Goal: Task Accomplishment & Management: Manage account settings

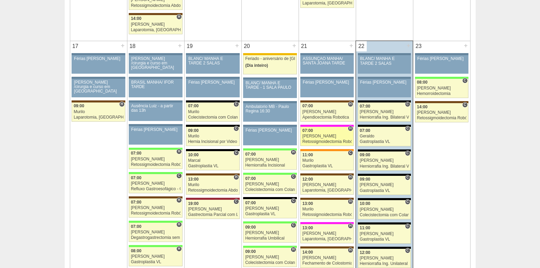
scroll to position [1061, 0]
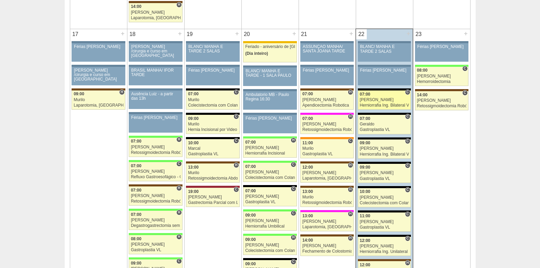
click at [384, 97] on link "87683 Nathan C 07:00 Nathan Herniorrafia Ing. Bilateral VL Hospital Blanc RR Mé…" at bounding box center [384, 99] width 53 height 19
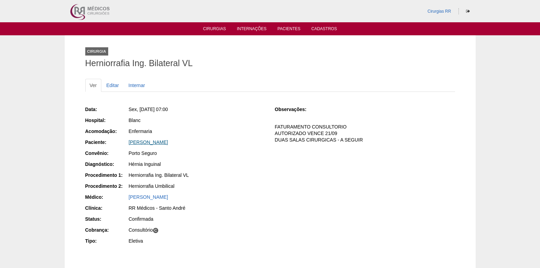
click at [167, 144] on link "[PERSON_NAME]" at bounding box center [148, 141] width 39 height 5
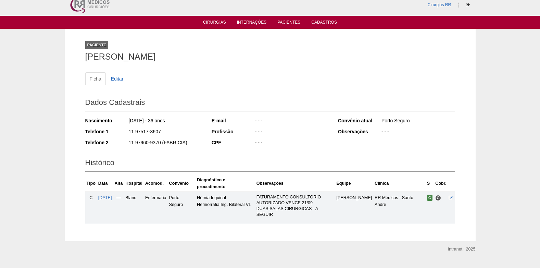
scroll to position [9, 0]
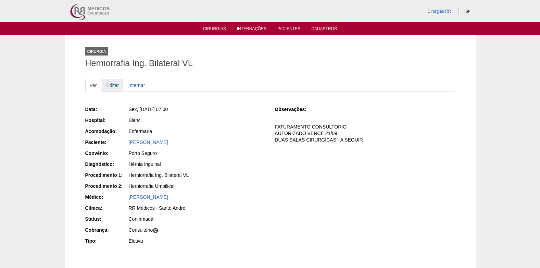
click at [114, 84] on link "Editar" at bounding box center [113, 85] width 22 height 13
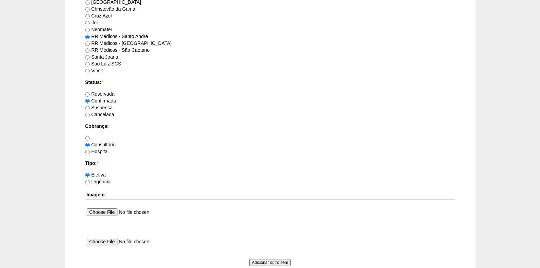
scroll to position [479, 0]
click at [90, 106] on label "Suspensa" at bounding box center [98, 106] width 27 height 5
click at [90, 106] on input "Suspensa" at bounding box center [87, 107] width 4 height 4
radio input "true"
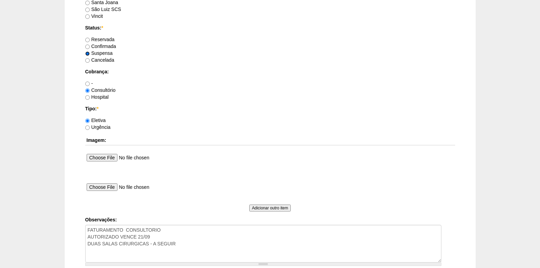
scroll to position [614, 0]
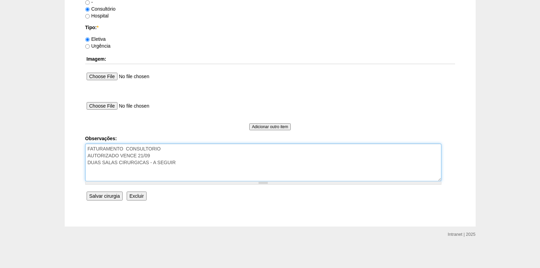
click at [198, 165] on textarea "FATURAMENTO CONSULTORIO AUTORIZADO VENCE 21/09 DUAS SALAS CIRURGICAS - A SEGUIR" at bounding box center [263, 162] width 356 height 38
drag, startPoint x: 183, startPoint y: 163, endPoint x: 74, endPoint y: 168, distance: 108.6
drag, startPoint x: 184, startPoint y: 161, endPoint x: 89, endPoint y: 162, distance: 95.5
click at [89, 162] on textarea "FATURAMENTO CONSULTORIO AUTORIZADO VENCE 21/09 DUAS SALAS CIRURGICAS - A SEGUIR" at bounding box center [263, 162] width 356 height 38
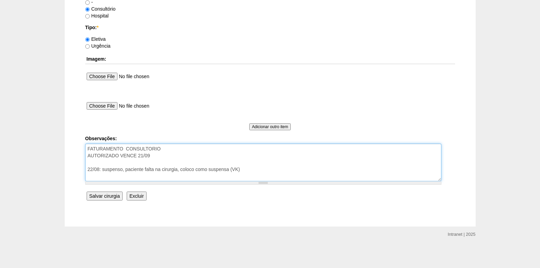
type textarea "FATURAMENTO CONSULTORIO AUTORIZADO VENCE 21/09 22/08: suspenso, paciente falta …"
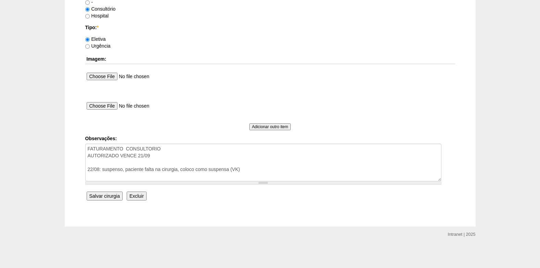
click at [109, 195] on input "Salvar cirurgia" at bounding box center [105, 195] width 36 height 9
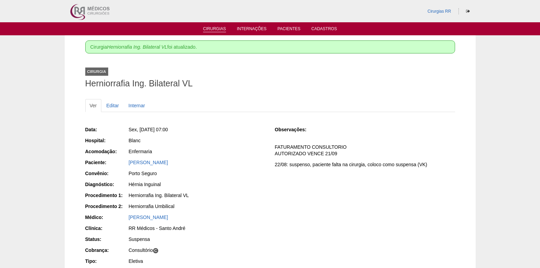
click at [216, 26] on li "Cirurgias" at bounding box center [214, 28] width 33 height 5
click at [216, 27] on link "Cirurgias" at bounding box center [214, 29] width 23 height 6
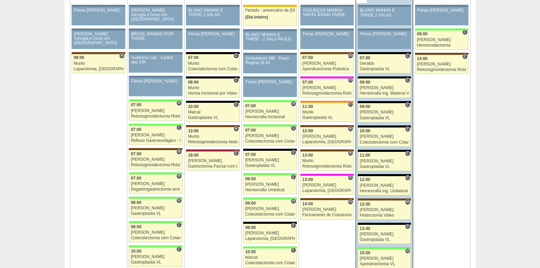
scroll to position [1095, 0]
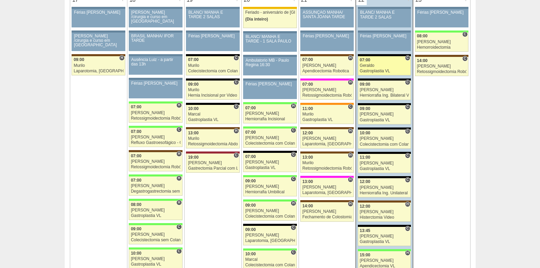
click at [372, 65] on div "Geraldo" at bounding box center [384, 65] width 49 height 4
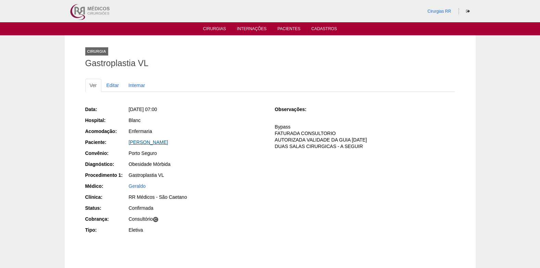
click at [149, 143] on link "[PERSON_NAME]" at bounding box center [148, 141] width 39 height 5
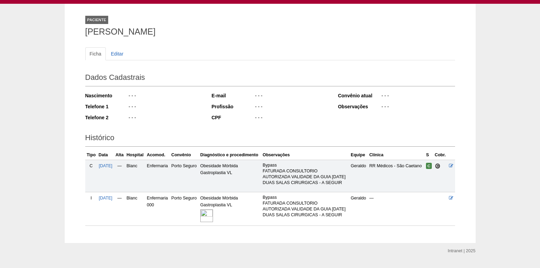
scroll to position [65, 0]
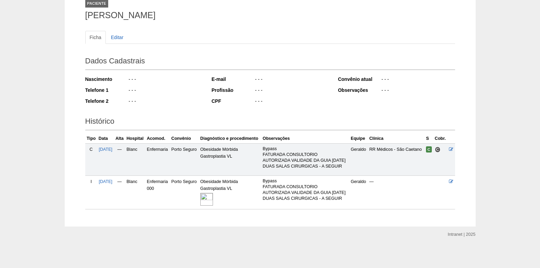
click at [213, 195] on img at bounding box center [206, 199] width 13 height 13
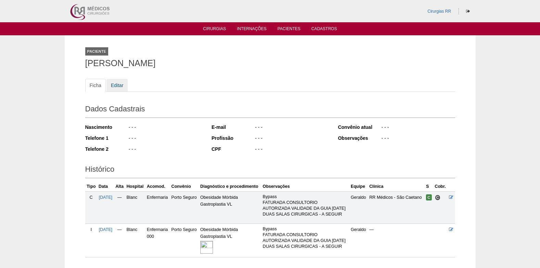
click at [119, 87] on link "Editar" at bounding box center [117, 85] width 22 height 13
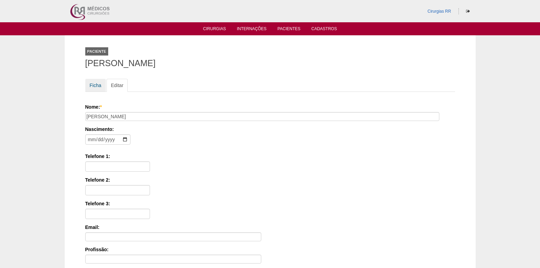
click at [93, 81] on link "Ficha" at bounding box center [95, 85] width 21 height 13
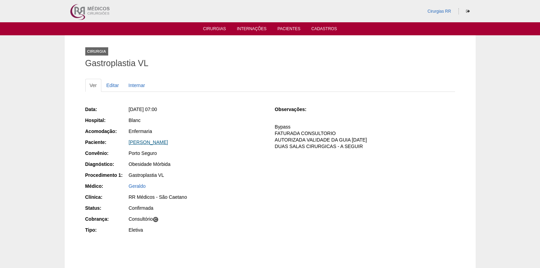
click at [157, 143] on link "Vanessa Oliveira Ribeiro" at bounding box center [148, 141] width 39 height 5
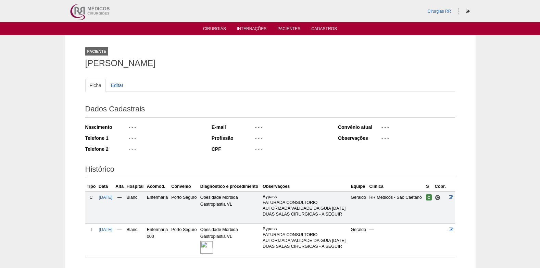
scroll to position [65, 0]
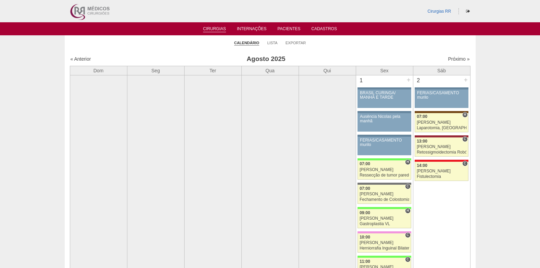
scroll to position [1093, 0]
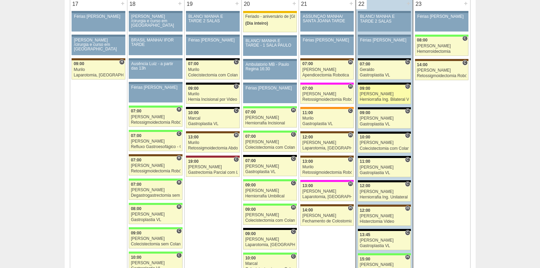
click at [381, 96] on div "[PERSON_NAME]" at bounding box center [384, 94] width 49 height 4
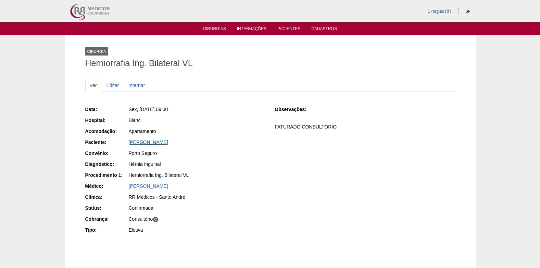
click at [168, 142] on link "[PERSON_NAME]" at bounding box center [148, 141] width 39 height 5
click at [115, 85] on link "Editar" at bounding box center [113, 85] width 22 height 13
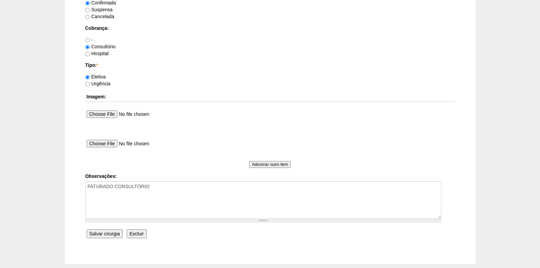
scroll to position [614, 0]
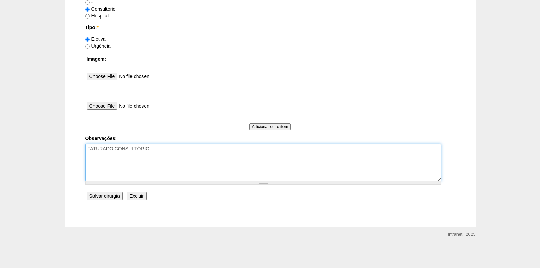
click at [166, 152] on textarea "FATURADO CONSULTÓRIO" at bounding box center [263, 162] width 356 height 38
type textarea "FATURADO CONSULTÓRIO AUTORIZADO"
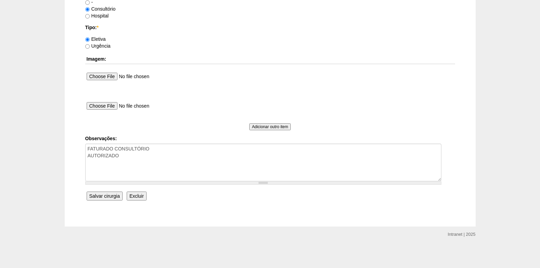
click at [105, 193] on input "Salvar cirurgia" at bounding box center [105, 195] width 36 height 9
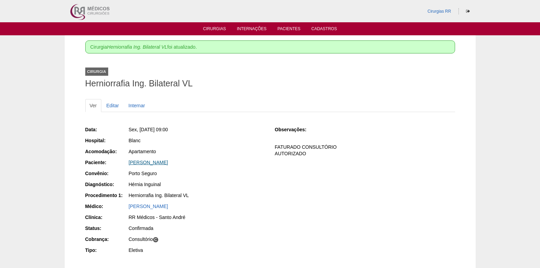
click at [158, 163] on link "[PERSON_NAME]" at bounding box center [148, 162] width 39 height 5
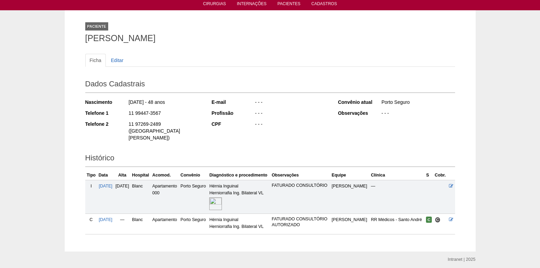
scroll to position [43, 0]
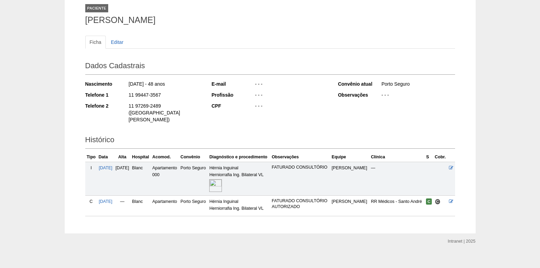
click at [222, 179] on img at bounding box center [215, 185] width 13 height 13
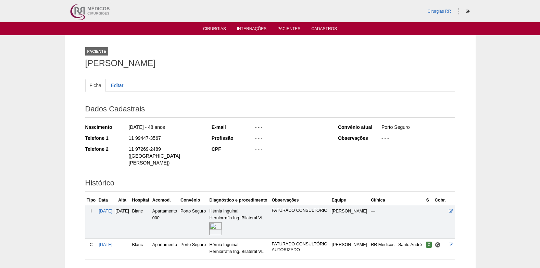
scroll to position [43, 0]
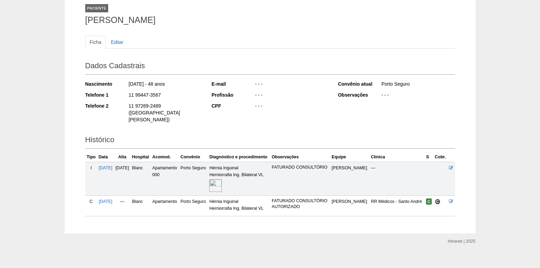
drag, startPoint x: 135, startPoint y: 94, endPoint x: 161, endPoint y: 95, distance: 26.0
click at [161, 95] on div "Telefone 1 11 99447-3567" at bounding box center [143, 95] width 117 height 9
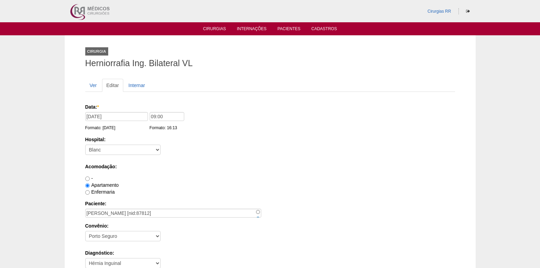
scroll to position [614, 0]
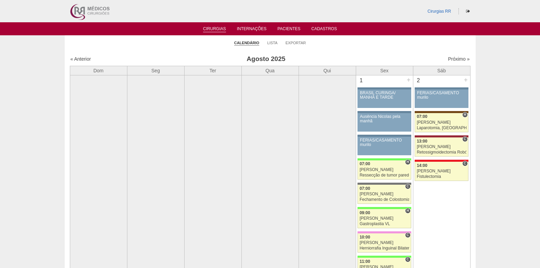
scroll to position [1089, 0]
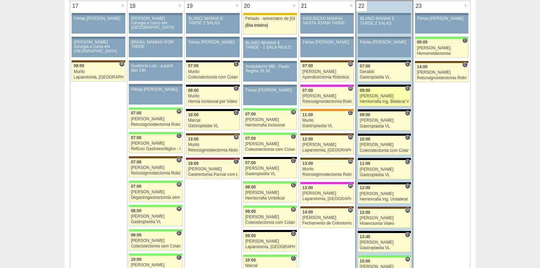
click at [372, 101] on div "Herniorrafia Ing. Bilateral VL" at bounding box center [384, 101] width 49 height 4
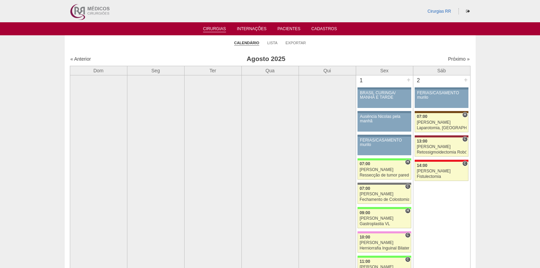
scroll to position [1089, 0]
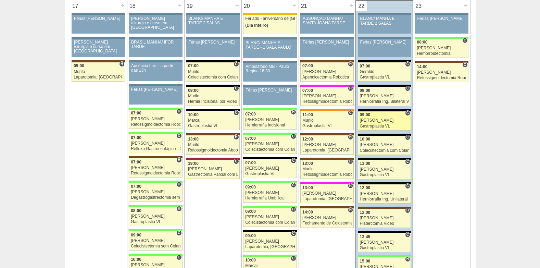
click at [375, 123] on link "88222 Felipe Rossi C 09:00 Felipe Rossi Gastroplastia VL Hospital Blanc RR Médi…" at bounding box center [384, 120] width 53 height 19
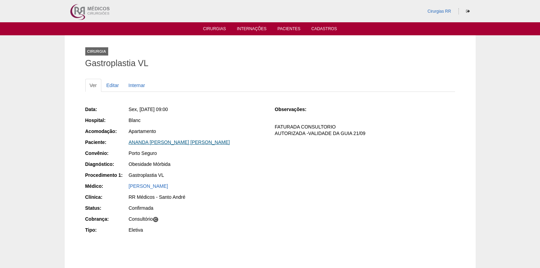
click at [140, 140] on link "ANANDA CAROLINE DE BRITO BISPO" at bounding box center [179, 141] width 101 height 5
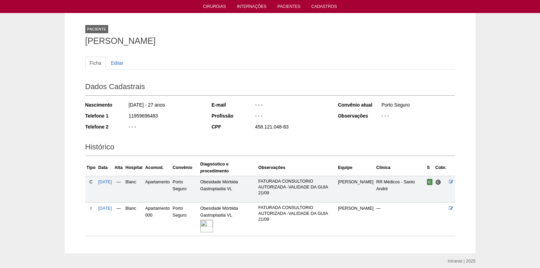
scroll to position [49, 0]
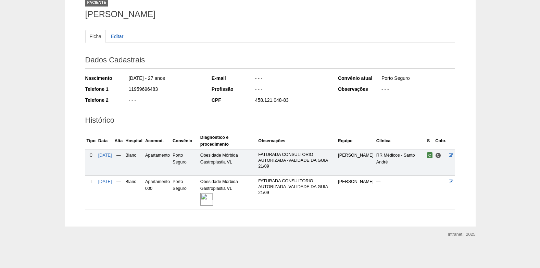
click at [213, 194] on img at bounding box center [206, 199] width 13 height 13
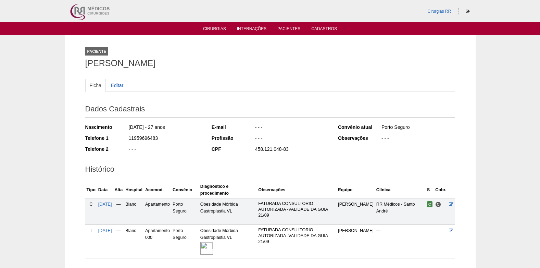
scroll to position [47, 0]
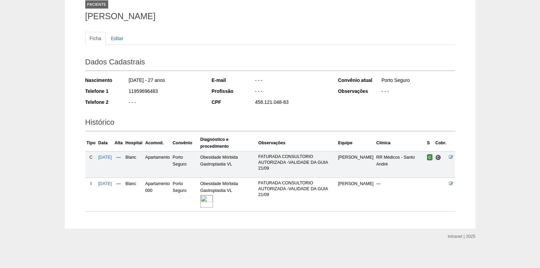
drag, startPoint x: 127, startPoint y: 91, endPoint x: 159, endPoint y: 94, distance: 31.6
click at [159, 94] on div "Telefone 1 11959696483" at bounding box center [143, 92] width 117 height 9
copy div "11959696483"
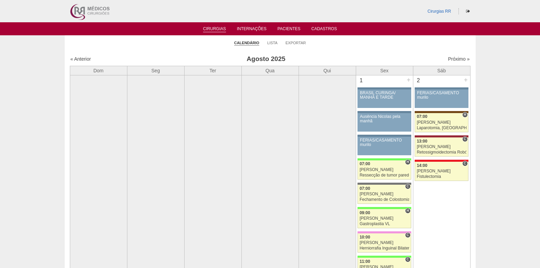
scroll to position [1089, 0]
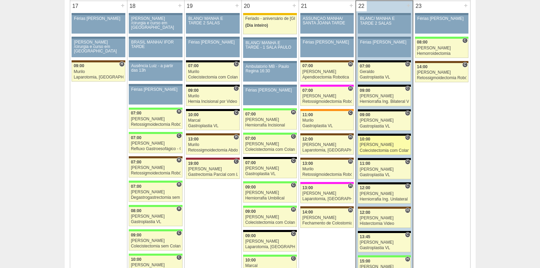
click at [373, 146] on div "[PERSON_NAME]" at bounding box center [384, 144] width 49 height 4
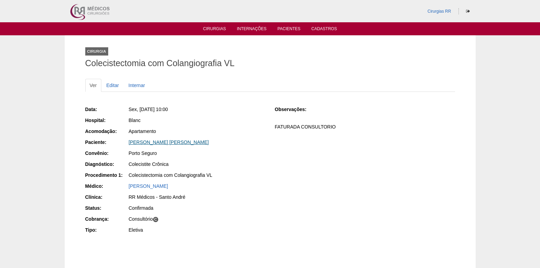
click at [154, 139] on link "[PERSON_NAME] [PERSON_NAME]" at bounding box center [169, 141] width 80 height 5
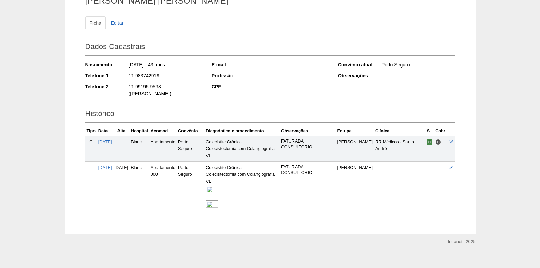
scroll to position [63, 0]
click at [218, 186] on img at bounding box center [212, 191] width 13 height 13
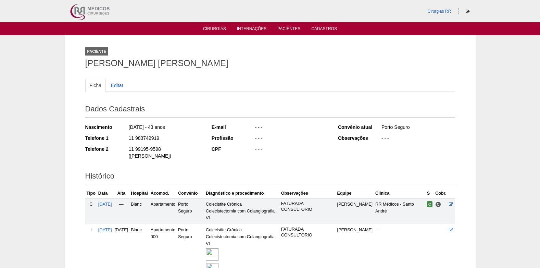
scroll to position [63, 0]
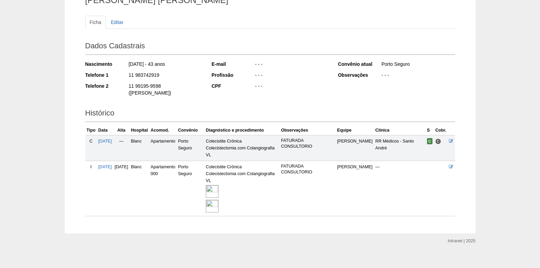
drag, startPoint x: 128, startPoint y: 77, endPoint x: 159, endPoint y: 76, distance: 31.2
click at [159, 76] on div "Telefone 1 11 983742919" at bounding box center [143, 76] width 117 height 9
copy div "11 983742919"
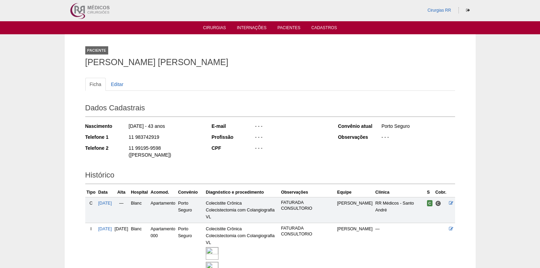
scroll to position [0, 0]
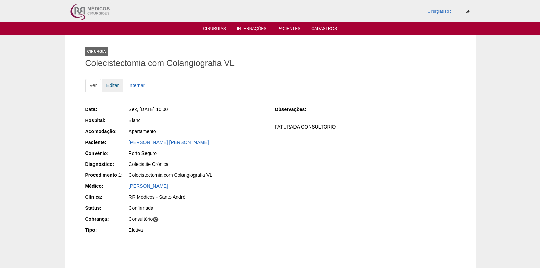
click at [114, 87] on link "Editar" at bounding box center [113, 85] width 22 height 13
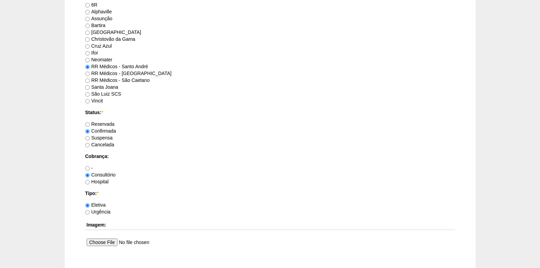
scroll to position [513, 0]
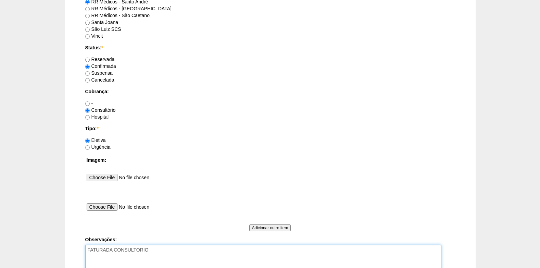
click at [174, 248] on textarea "FATURADA CONSULTORIO" at bounding box center [263, 263] width 356 height 38
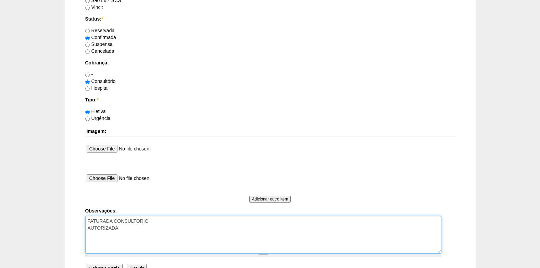
scroll to position [582, 0]
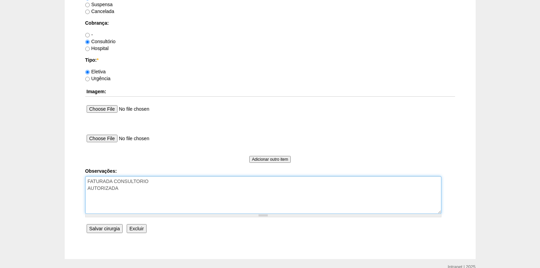
type textarea "FATURADA CONSULTORIO AUTORIZADA"
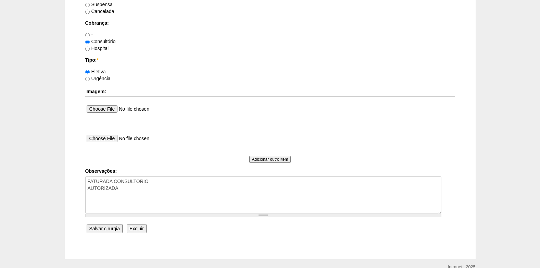
click at [103, 227] on input "Salvar cirurgia" at bounding box center [105, 228] width 36 height 9
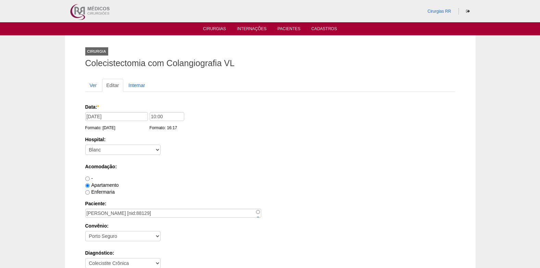
scroll to position [582, 0]
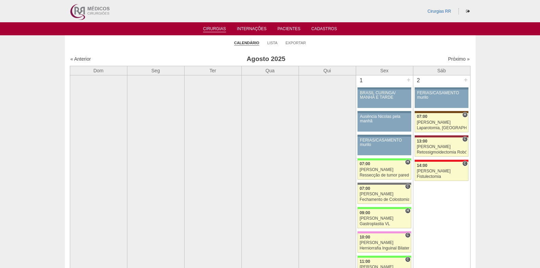
scroll to position [1089, 0]
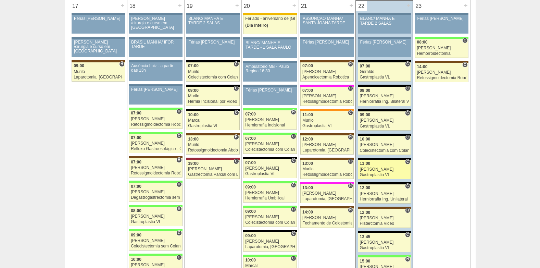
click at [383, 174] on div "Gastroplastia VL" at bounding box center [384, 175] width 49 height 4
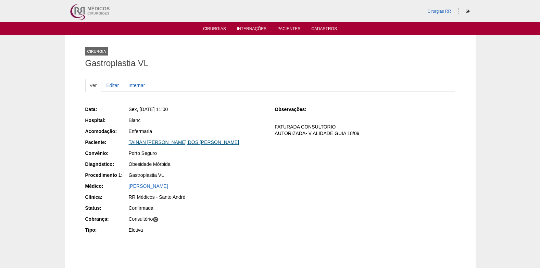
click at [181, 141] on link "TAINAN DE [PERSON_NAME]" at bounding box center [184, 141] width 111 height 5
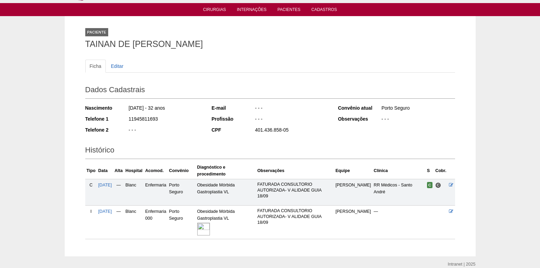
scroll to position [36, 0]
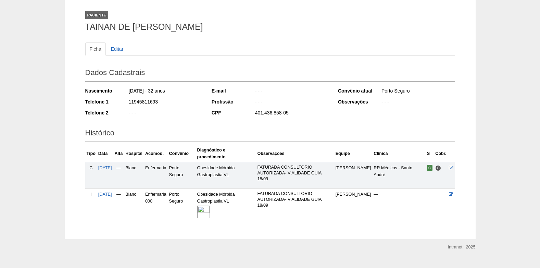
click at [208, 205] on img at bounding box center [203, 211] width 13 height 13
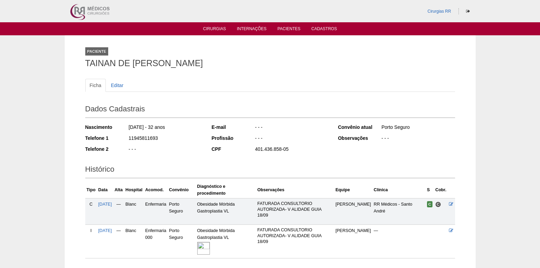
scroll to position [36, 0]
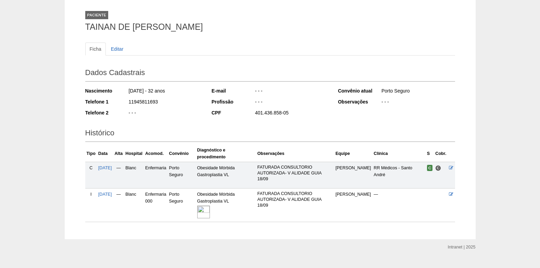
drag, startPoint x: 161, startPoint y: 101, endPoint x: 129, endPoint y: 103, distance: 31.2
click at [129, 103] on div "11945811693" at bounding box center [165, 102] width 74 height 9
copy div "11945811693"
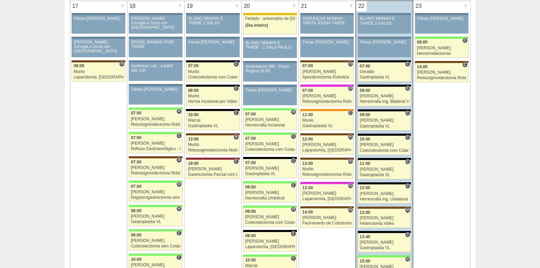
scroll to position [1089, 0]
click at [379, 189] on div "12:00" at bounding box center [384, 188] width 49 height 4
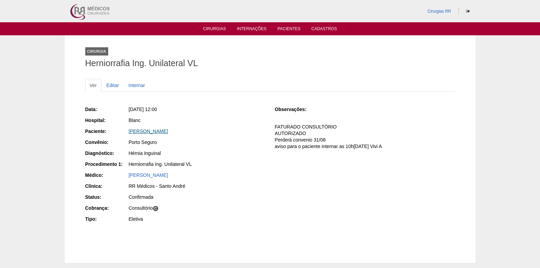
click at [156, 130] on link "GABRIEL RODRIGUES ALVES" at bounding box center [148, 130] width 39 height 5
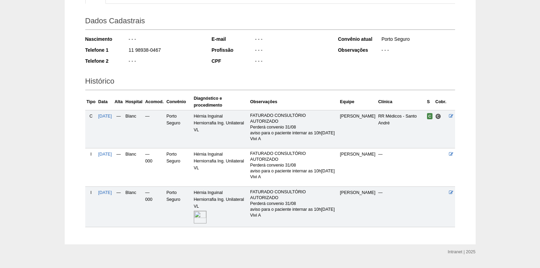
scroll to position [105, 0]
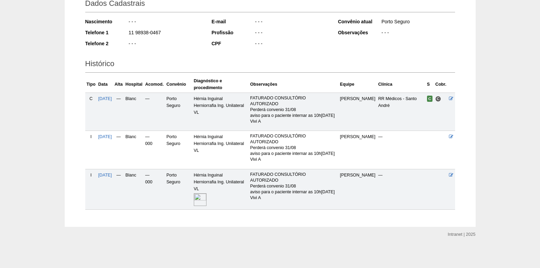
click at [203, 198] on img at bounding box center [200, 199] width 13 height 13
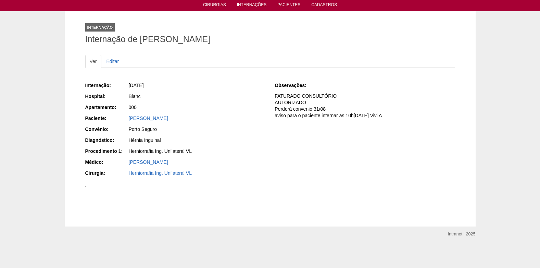
scroll to position [171, 0]
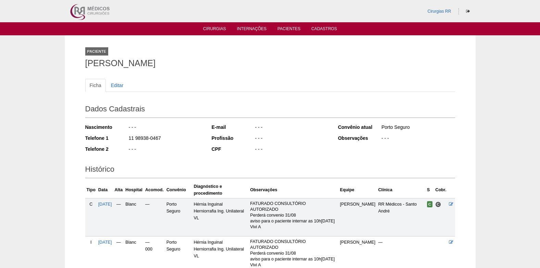
drag, startPoint x: 129, startPoint y: 137, endPoint x: 162, endPoint y: 137, distance: 32.9
click at [162, 137] on div "Telefone 1 11 98938-0467" at bounding box center [143, 139] width 117 height 9
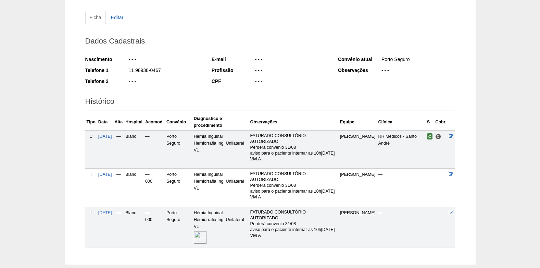
scroll to position [68, 0]
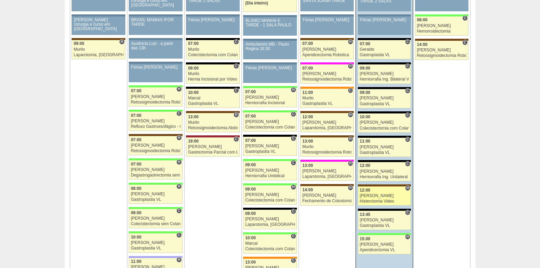
scroll to position [1123, 0]
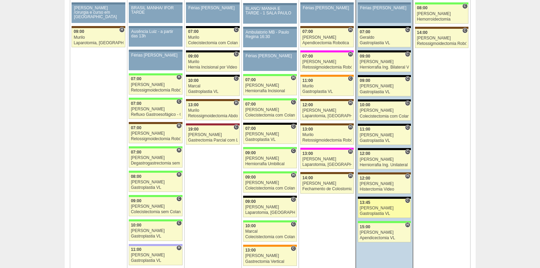
click at [380, 213] on div "Gastroplastia VL" at bounding box center [384, 213] width 49 height 4
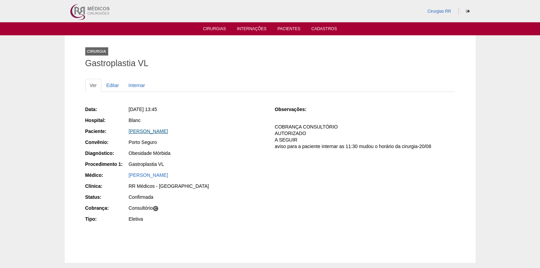
click at [151, 131] on link "[PERSON_NAME]" at bounding box center [148, 130] width 39 height 5
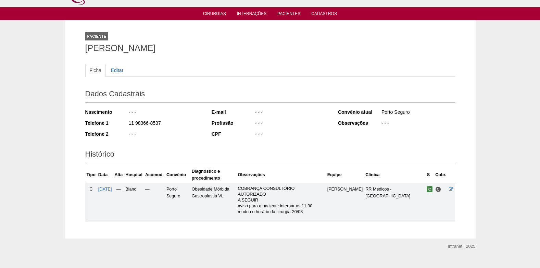
scroll to position [27, 0]
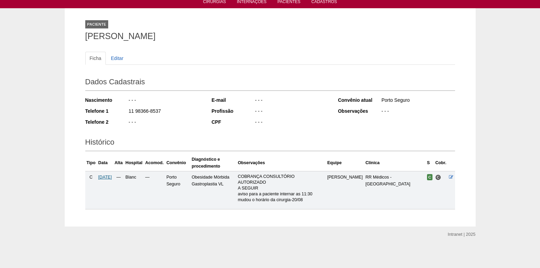
click at [109, 177] on span "[DATE]" at bounding box center [105, 177] width 14 height 5
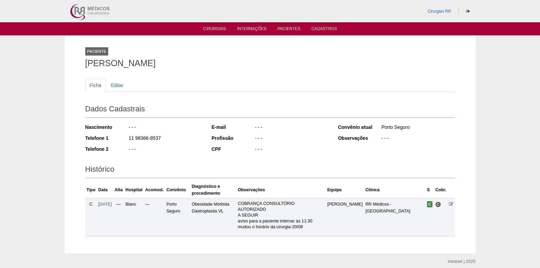
scroll to position [27, 0]
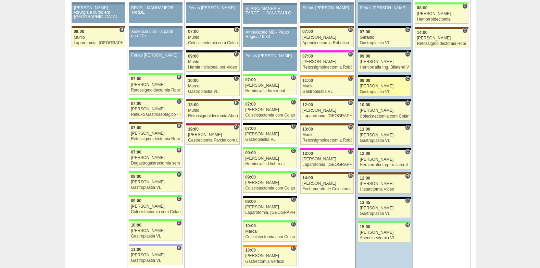
scroll to position [1123, 0]
click at [378, 230] on div "[PERSON_NAME]" at bounding box center [384, 232] width 49 height 4
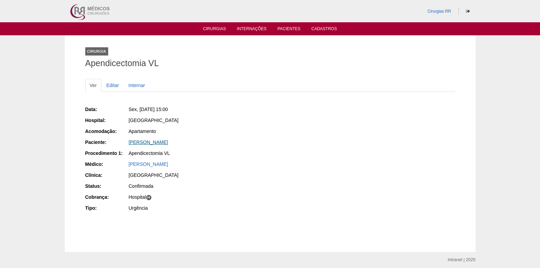
click at [148, 142] on link "David Teixeira Lacerda" at bounding box center [148, 141] width 39 height 5
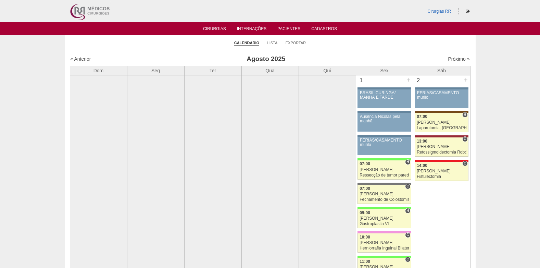
scroll to position [1123, 0]
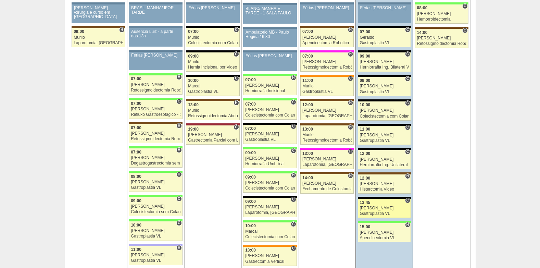
click at [379, 212] on div "Gastroplastia VL" at bounding box center [384, 213] width 49 height 4
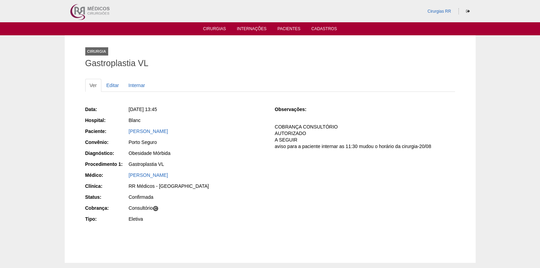
drag, startPoint x: 127, startPoint y: 132, endPoint x: 178, endPoint y: 131, distance: 51.0
click at [178, 131] on div "Paciente: [PERSON_NAME]" at bounding box center [175, 132] width 180 height 9
copy div "Paciente: [PERSON_NAME]"
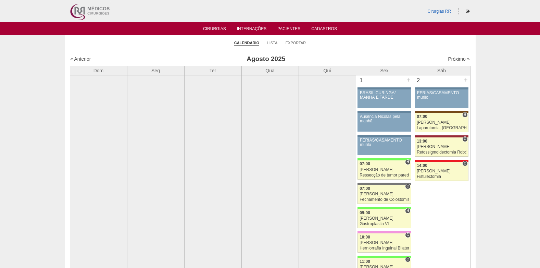
scroll to position [1123, 0]
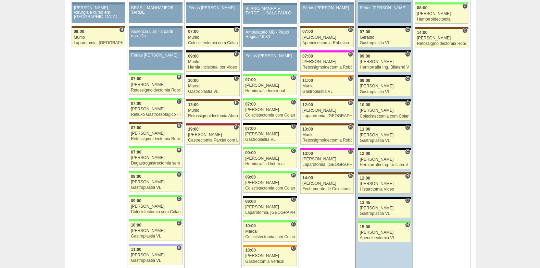
click at [368, 221] on div at bounding box center [384, 222] width 53 height 2
click at [370, 231] on div "Bruno" at bounding box center [384, 232] width 49 height 4
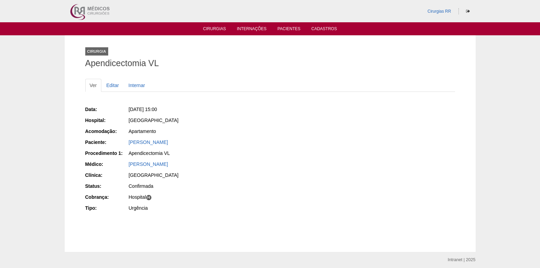
drag, startPoint x: 127, startPoint y: 142, endPoint x: 177, endPoint y: 145, distance: 50.4
click at [177, 145] on div "Paciente: David Teixeira Lacerda" at bounding box center [175, 143] width 180 height 9
copy div "Paciente: David Teixeira Lacerda"
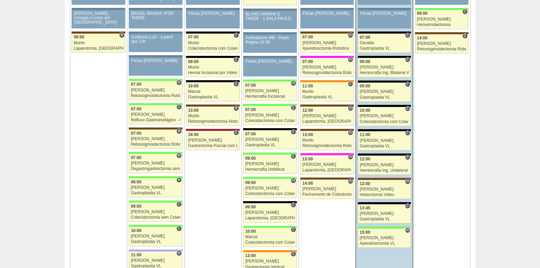
scroll to position [1123, 0]
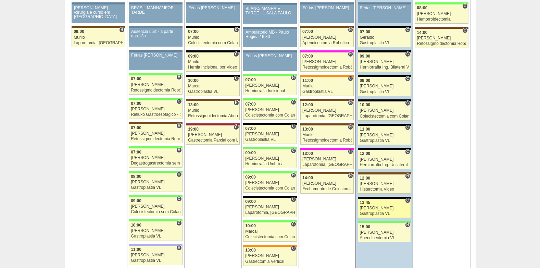
click at [373, 207] on div "[PERSON_NAME]" at bounding box center [384, 208] width 49 height 4
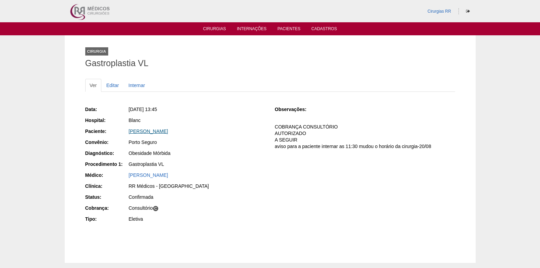
click at [162, 132] on link "[PERSON_NAME]" at bounding box center [148, 130] width 39 height 5
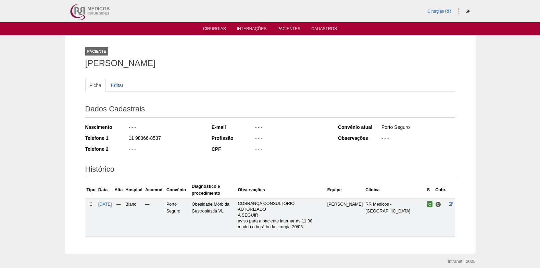
click at [217, 28] on link "Cirurgias" at bounding box center [214, 29] width 23 height 6
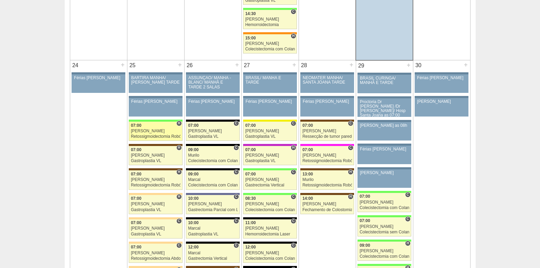
scroll to position [1540, 0]
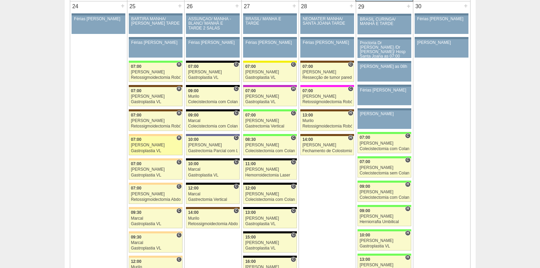
click at [154, 145] on div "Felipe Rossi" at bounding box center [156, 145] width 50 height 4
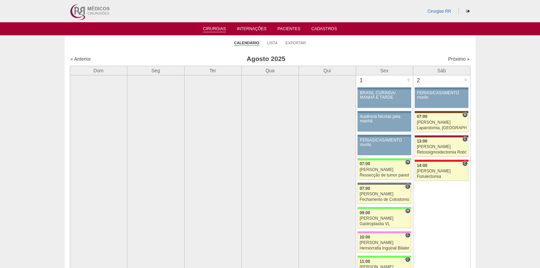
scroll to position [1540, 0]
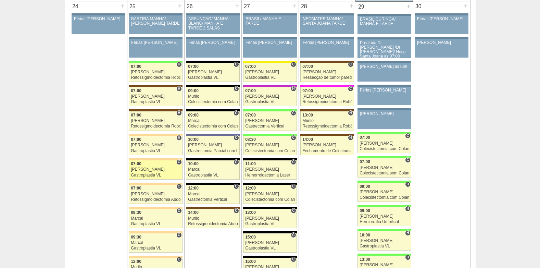
click at [144, 170] on div "Nathan" at bounding box center [156, 169] width 50 height 4
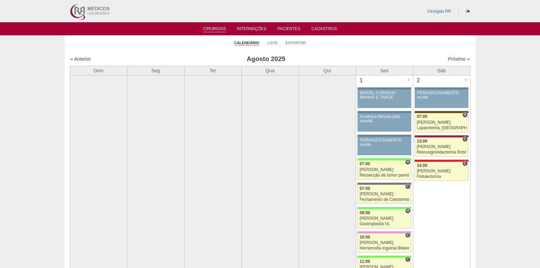
scroll to position [1540, 0]
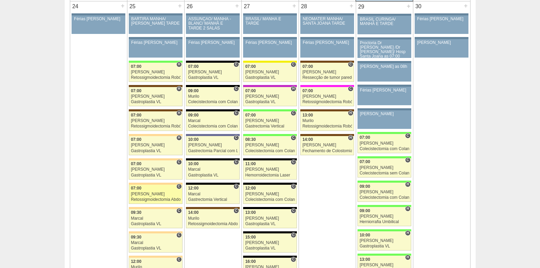
click at [146, 196] on link "88500 Cirurgias RR C 07:00 Bruno Retossigmoidectomia Abdominal VL Hospital Bart…" at bounding box center [155, 193] width 53 height 19
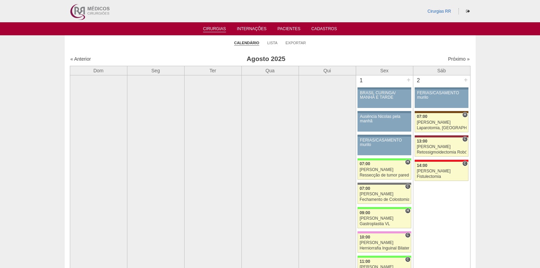
scroll to position [1540, 0]
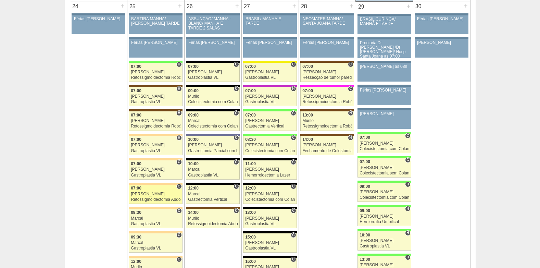
click at [144, 197] on div "Retossigmoidectomia Abdominal VL" at bounding box center [156, 199] width 50 height 4
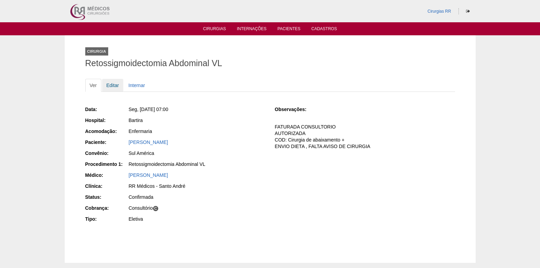
click at [109, 87] on link "Editar" at bounding box center [113, 85] width 22 height 13
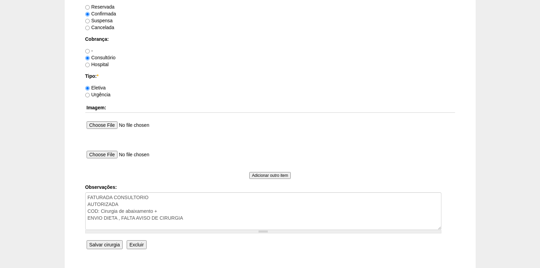
scroll to position [614, 0]
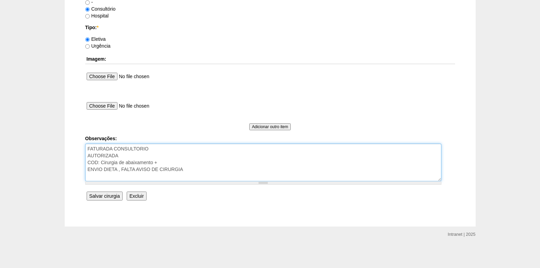
drag, startPoint x: 193, startPoint y: 172, endPoint x: 85, endPoint y: 169, distance: 108.6
type textarea "FATURADA CONSULTORIO AUTORIZADA COD: Cirurgia de abaixamento + dieta e aviso ok"
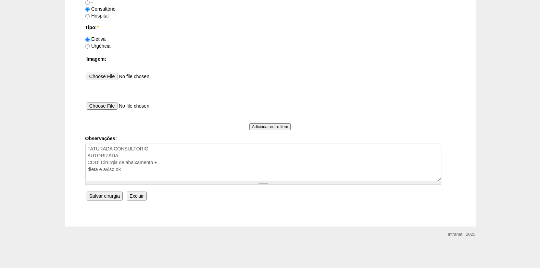
click at [118, 194] on input "Salvar cirurgia" at bounding box center [105, 195] width 36 height 9
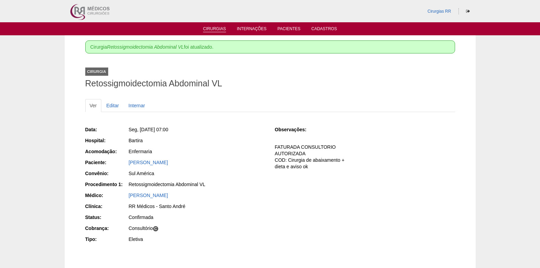
click at [217, 29] on link "Cirurgias" at bounding box center [214, 29] width 23 height 6
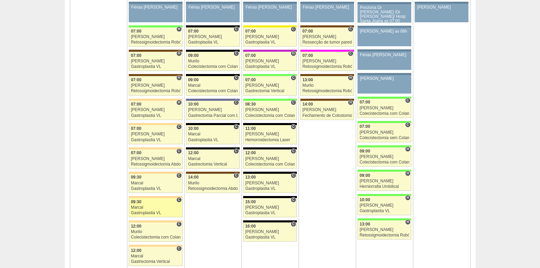
scroll to position [1609, 0]
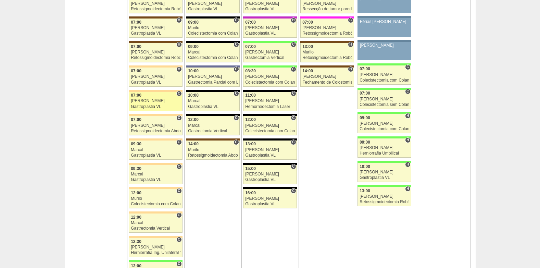
click at [158, 106] on div "Gastroplastia VL" at bounding box center [156, 106] width 50 height 4
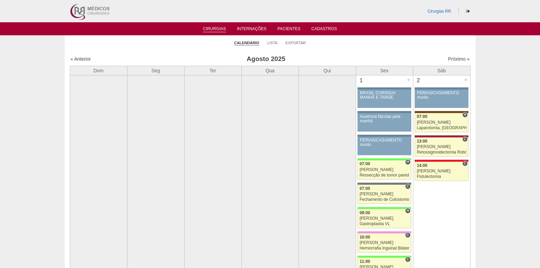
scroll to position [1609, 0]
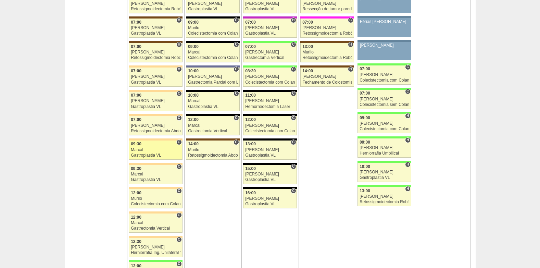
click at [153, 148] on div "Marcal" at bounding box center [156, 150] width 50 height 4
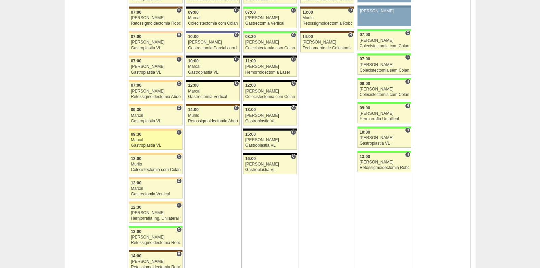
click at [144, 139] on div "Marcal" at bounding box center [156, 140] width 50 height 4
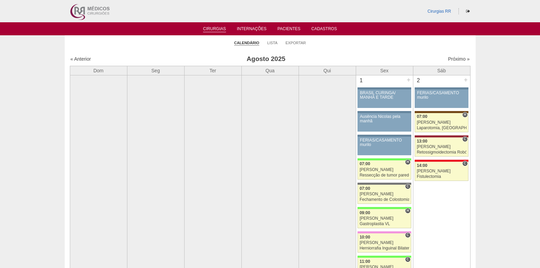
scroll to position [1643, 0]
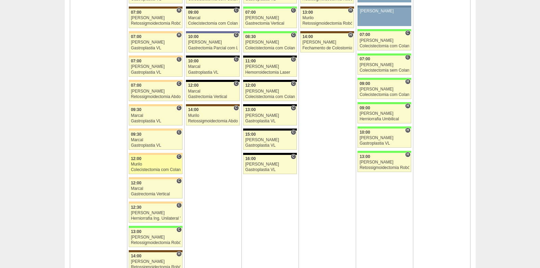
click at [144, 170] on div "Colecistectomia com Colangiografia VL" at bounding box center [156, 169] width 50 height 4
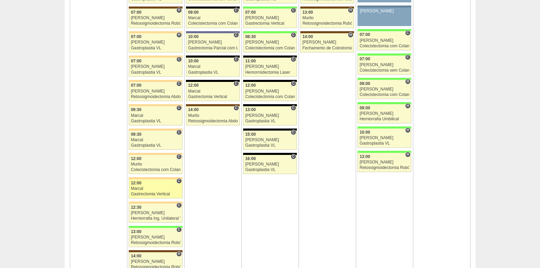
click at [141, 196] on link "88024 Marcal C 12:00 Marcal Gastrectomia Vertical Hospital Bartira RR Médicos -…" at bounding box center [155, 188] width 53 height 19
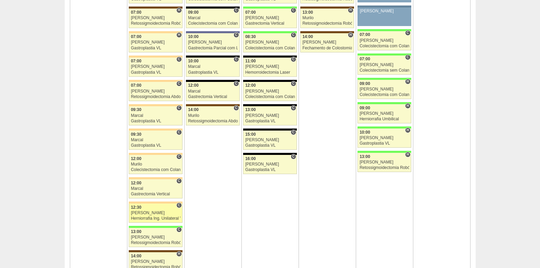
click at [146, 208] on div "12:30" at bounding box center [156, 207] width 50 height 4
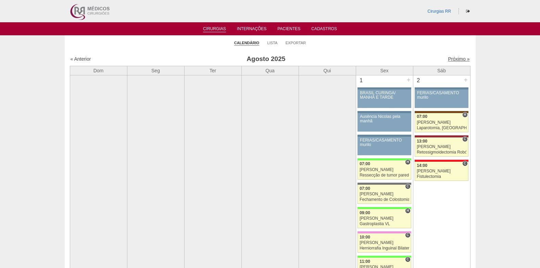
click at [456, 59] on link "Próximo »" at bounding box center [459, 58] width 22 height 5
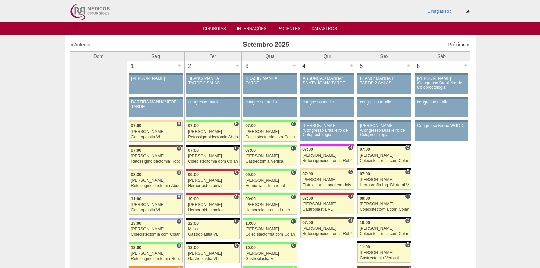
click at [449, 46] on link "Próximo »" at bounding box center [459, 44] width 22 height 5
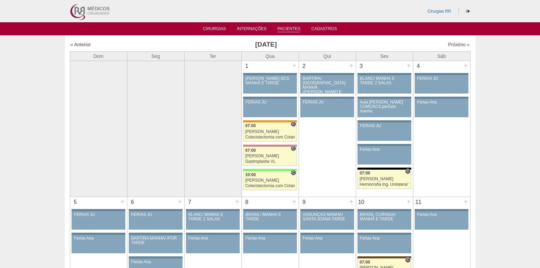
click at [288, 28] on link "Pacientes" at bounding box center [288, 29] width 23 height 6
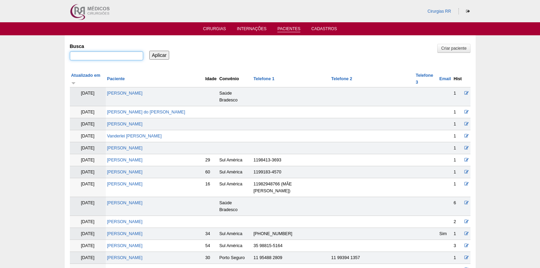
click at [111, 56] on input "Busca" at bounding box center [106, 55] width 73 height 9
paste input "[PERSON_NAME]"
type input "[PERSON_NAME]"
click at [153, 55] on input "Aplicar" at bounding box center [159, 55] width 20 height 9
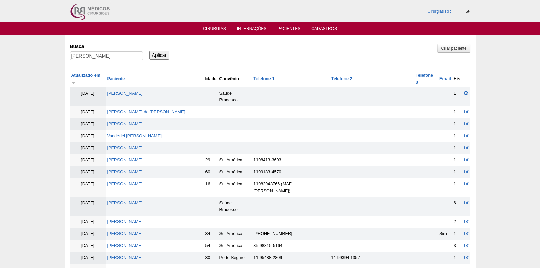
scroll to position [0, 0]
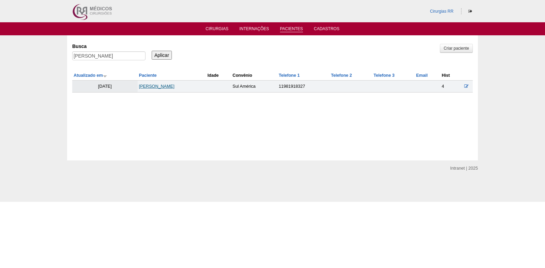
click at [152, 86] on link "[PERSON_NAME]" at bounding box center [157, 86] width 36 height 5
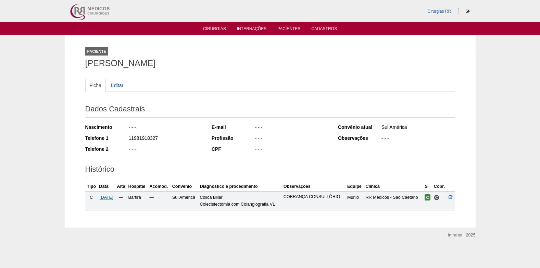
click at [113, 198] on span "29/09/2025" at bounding box center [107, 197] width 14 height 5
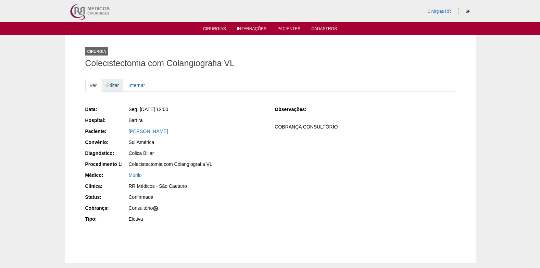
click at [111, 83] on link "Editar" at bounding box center [113, 85] width 22 height 13
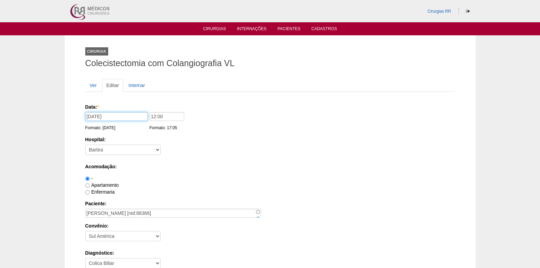
click at [130, 113] on input "29/09/2025" at bounding box center [116, 116] width 63 height 9
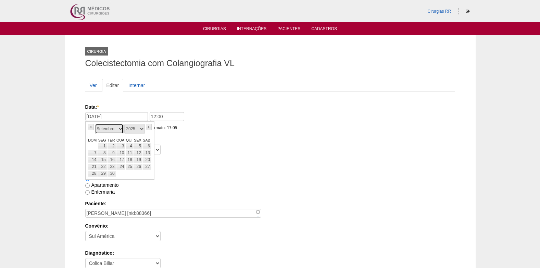
click at [119, 132] on select "Janeiro Fevereiro Março Abril Maio Junho Julho Agosto Setembro Outubro Novembro…" at bounding box center [109, 129] width 29 height 10
click at [103, 162] on link "13" at bounding box center [102, 159] width 9 height 7
type input "13/10/2025"
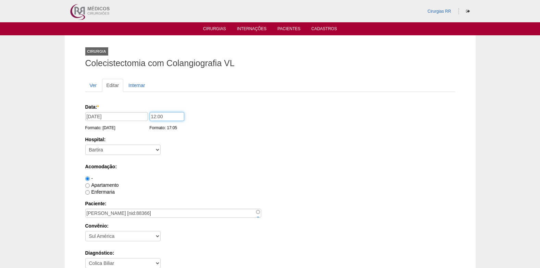
drag, startPoint x: 173, startPoint y: 118, endPoint x: 149, endPoint y: 120, distance: 24.0
click at [150, 120] on input "12:00" at bounding box center [167, 116] width 35 height 9
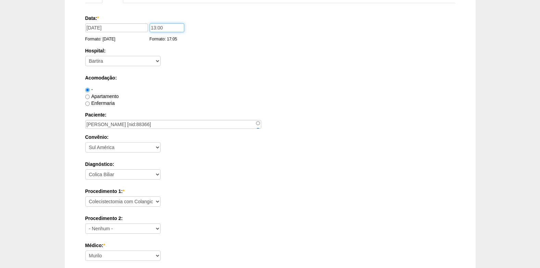
scroll to position [68, 0]
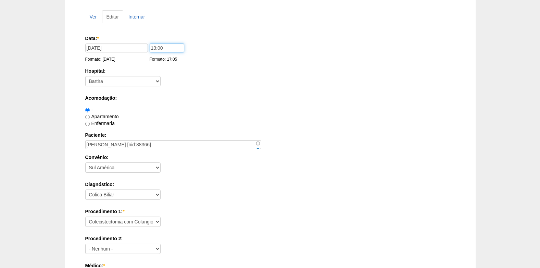
type input "13:00"
click at [105, 79] on select "- Nenhum - 9 de Julho Albert Einstein Alvorada América Assunção Bartira Benefic…" at bounding box center [122, 81] width 75 height 10
select select "9"
click at [85, 76] on select "- Nenhum - 9 de Julho Albert Einstein Alvorada América Assunção Bartira Benefic…" at bounding box center [122, 81] width 75 height 10
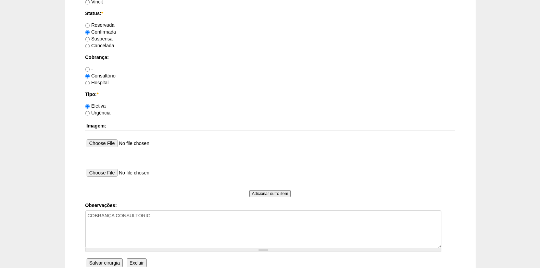
scroll to position [582, 0]
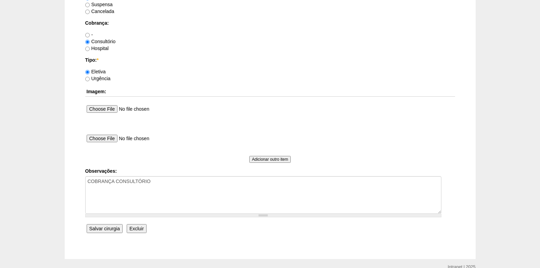
click at [105, 226] on input "Salvar cirurgia" at bounding box center [105, 228] width 36 height 9
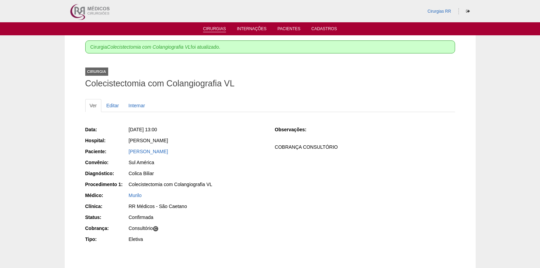
click at [213, 31] on link "Cirurgias" at bounding box center [214, 29] width 23 height 6
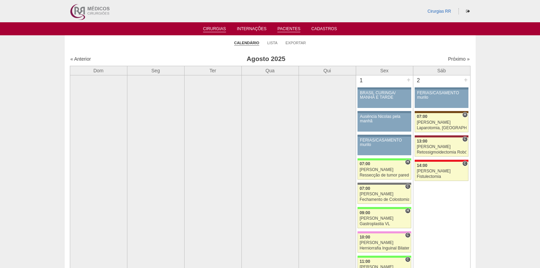
click at [286, 29] on link "Pacientes" at bounding box center [288, 29] width 23 height 6
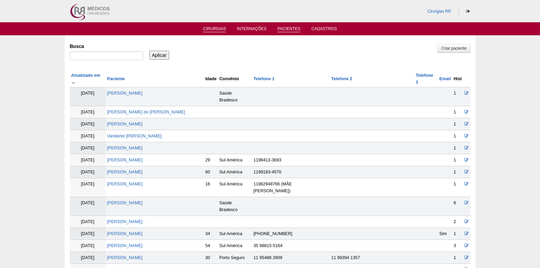
click at [217, 29] on link "Cirurgias" at bounding box center [214, 29] width 23 height 6
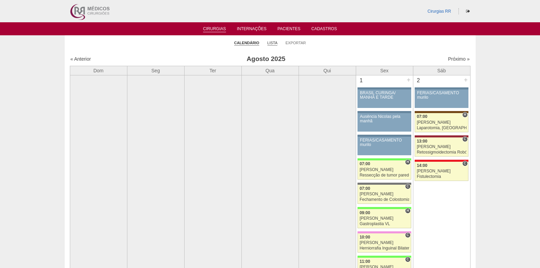
click at [271, 42] on link "Lista" at bounding box center [272, 42] width 10 height 5
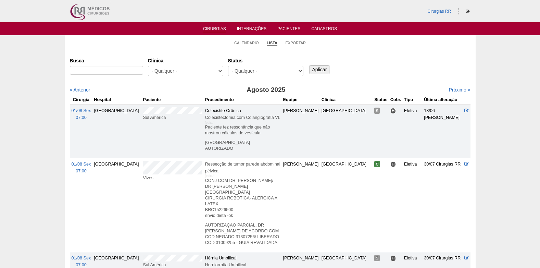
select select "resr"
click at [228, 66] on select "- Qualquer - Reservada Confirmada Suspensa Cancelada" at bounding box center [265, 71] width 75 height 10
click at [318, 67] on input "Aplicar" at bounding box center [319, 69] width 20 height 9
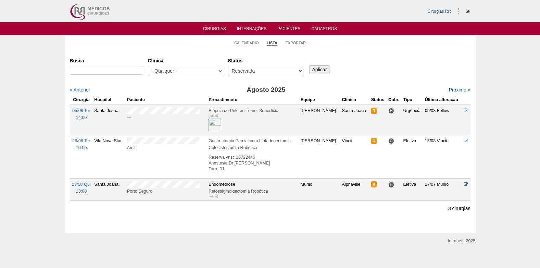
click at [450, 88] on link "Próximo »" at bounding box center [459, 89] width 22 height 5
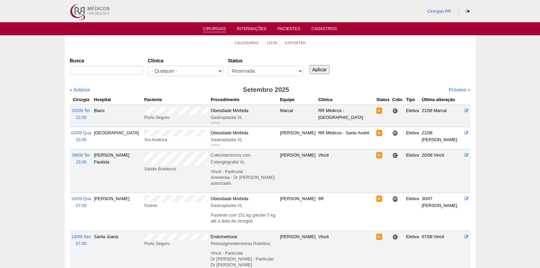
click at [209, 30] on link "Cirurgias" at bounding box center [214, 29] width 23 height 6
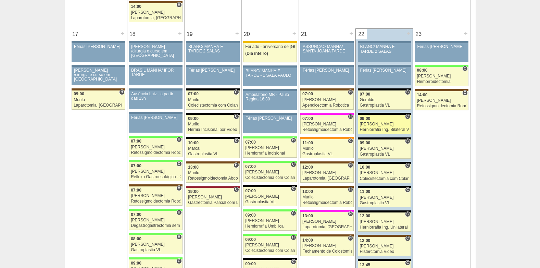
scroll to position [1164, 0]
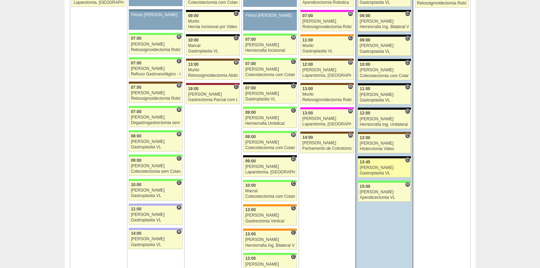
click at [373, 167] on div "[PERSON_NAME]" at bounding box center [384, 167] width 49 height 4
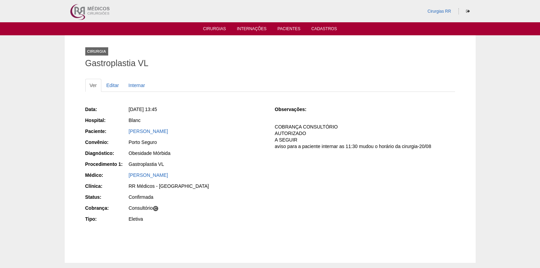
click at [143, 134] on div "[PERSON_NAME]" at bounding box center [197, 131] width 137 height 7
click at [143, 131] on link "[PERSON_NAME]" at bounding box center [148, 130] width 39 height 5
